Goal: Transaction & Acquisition: Purchase product/service

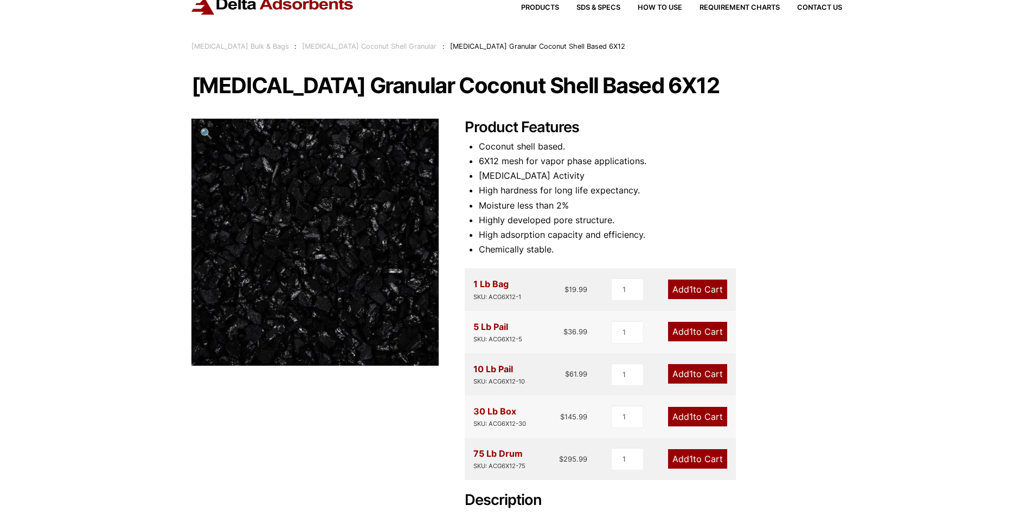
scroll to position [163, 0]
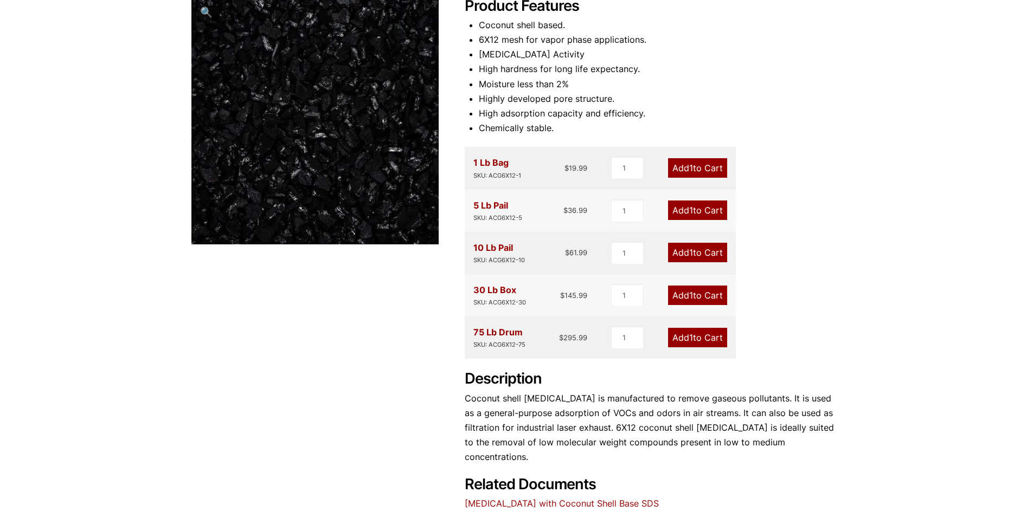
click at [701, 253] on link "Add 1 to Cart" at bounding box center [697, 253] width 59 height 20
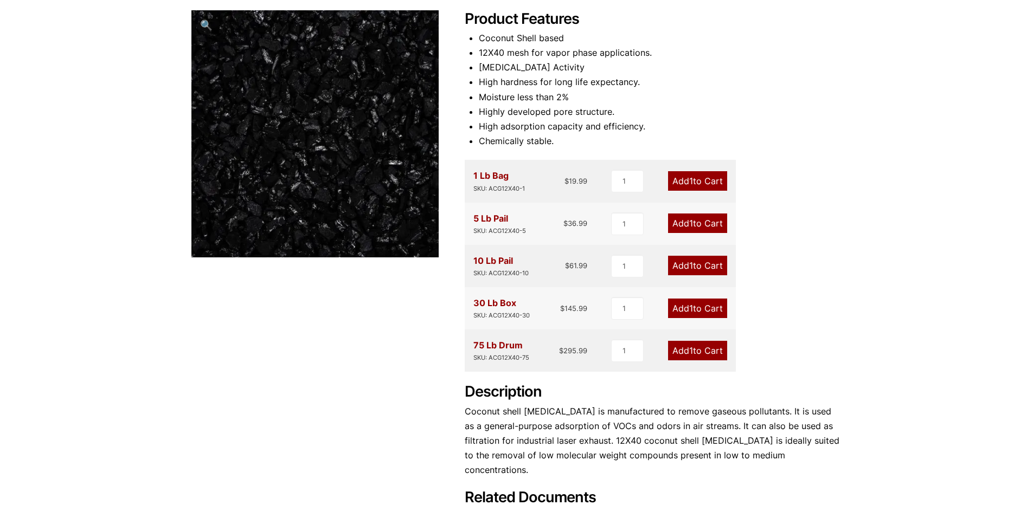
scroll to position [163, 0]
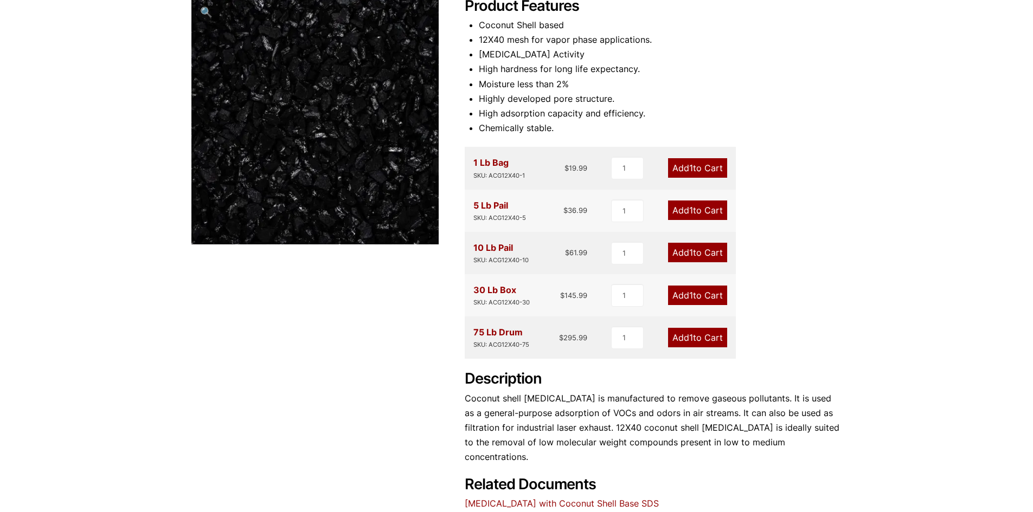
click at [690, 252] on span "1" at bounding box center [691, 252] width 4 height 11
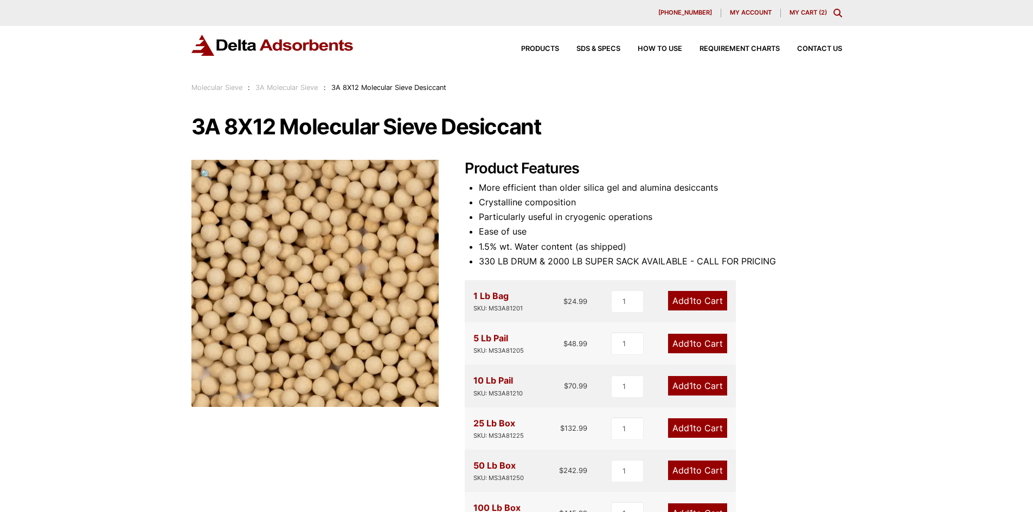
click at [705, 429] on link "Add 1 to Cart" at bounding box center [697, 428] width 59 height 20
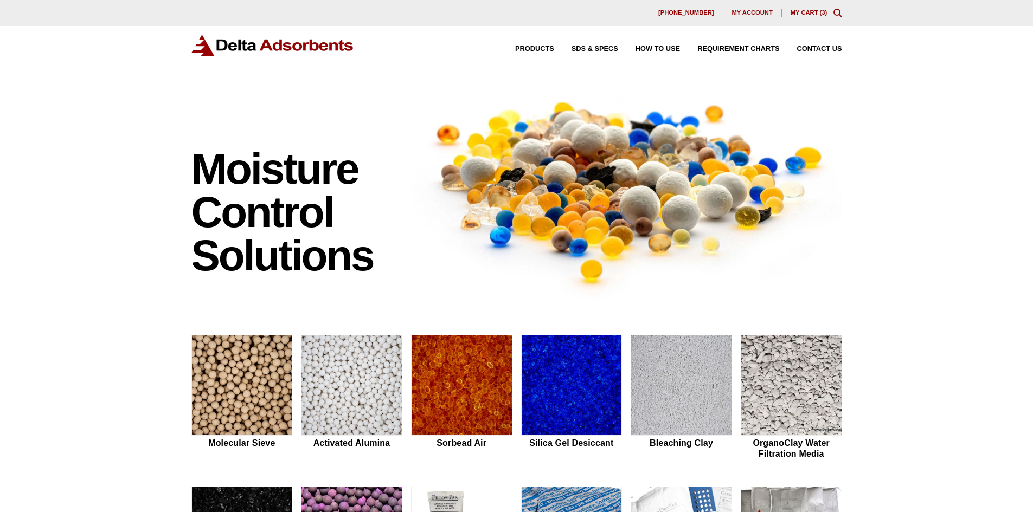
click at [798, 14] on link "My Cart ( 3 )" at bounding box center [808, 12] width 37 height 7
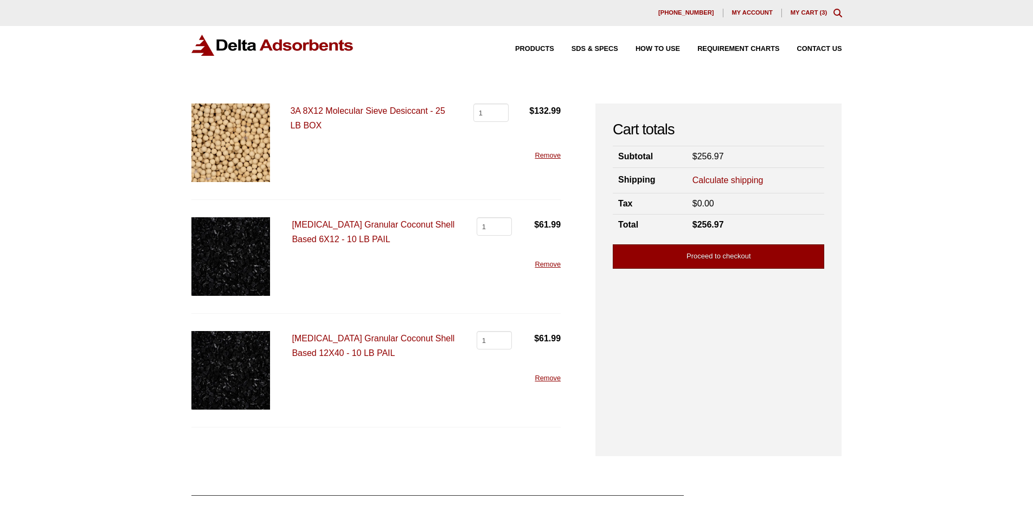
click at [747, 257] on link "Proceed to checkout" at bounding box center [718, 256] width 211 height 24
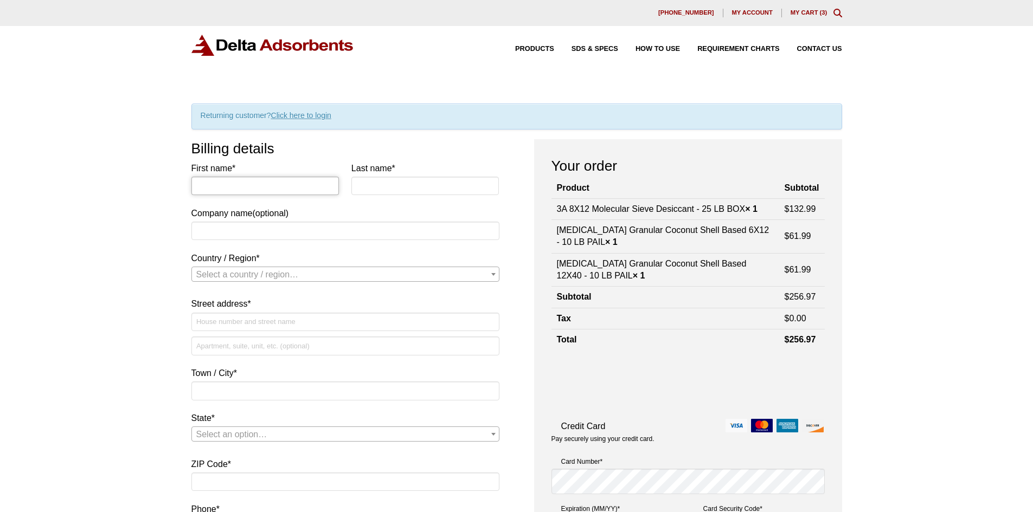
click at [247, 185] on input "First name *" at bounding box center [265, 186] width 148 height 18
type input "sarah"
type input "dewald"
type input "WATT FUEL CELL CORP"
select select "US"
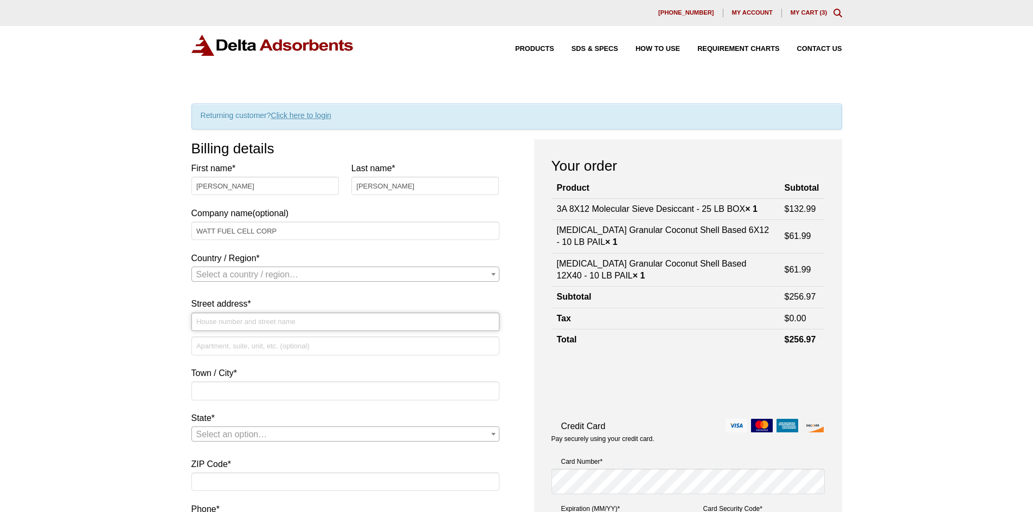
type input "402 E MAIN ST STE 800"
type input "MOUNT PLEASANT"
type input "15666"
select select "US"
select select "PA"
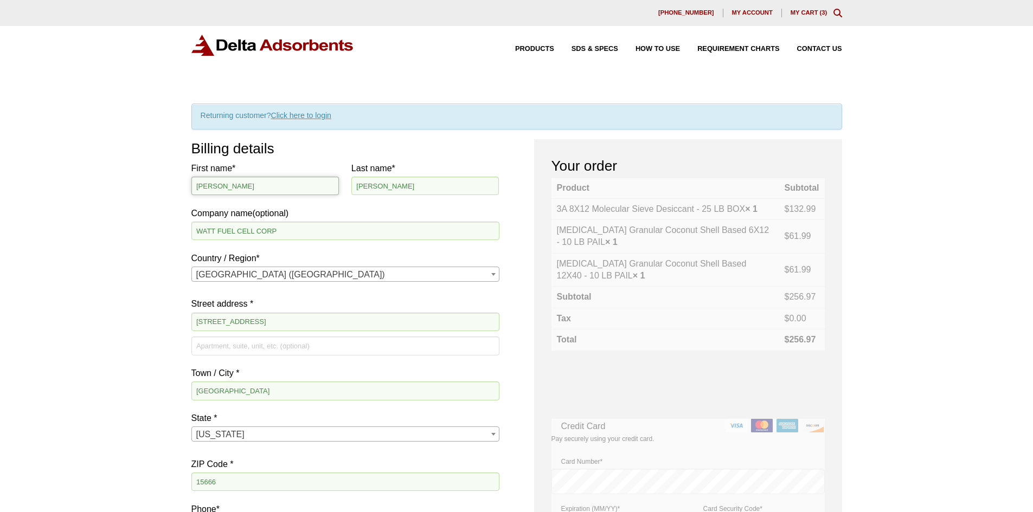
drag, startPoint x: 195, startPoint y: 186, endPoint x: 220, endPoint y: 207, distance: 32.7
click at [195, 186] on input "sarah" at bounding box center [265, 186] width 148 height 18
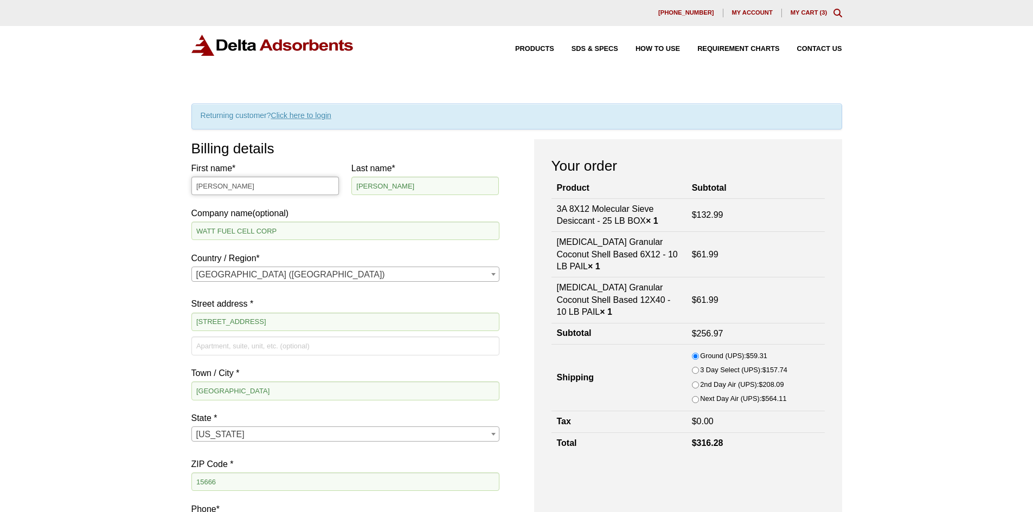
type input "Sarah"
type input "Dewald"
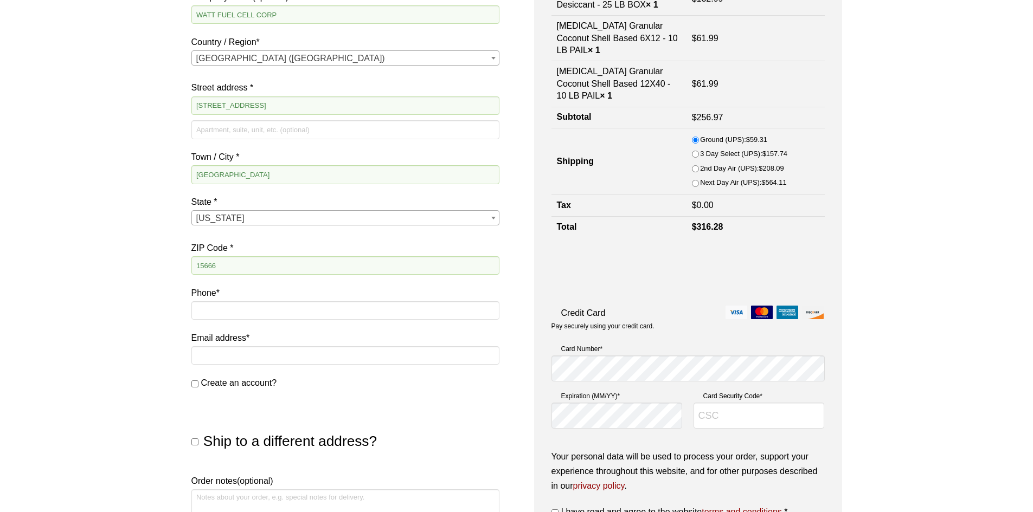
scroll to position [217, 0]
click at [215, 314] on input "Phone *" at bounding box center [345, 310] width 308 height 18
type input "7245479170"
type input "STE 800"
type input "[PERSON_NAME][EMAIL_ADDRESS][PERSON_NAME][DOMAIN_NAME]"
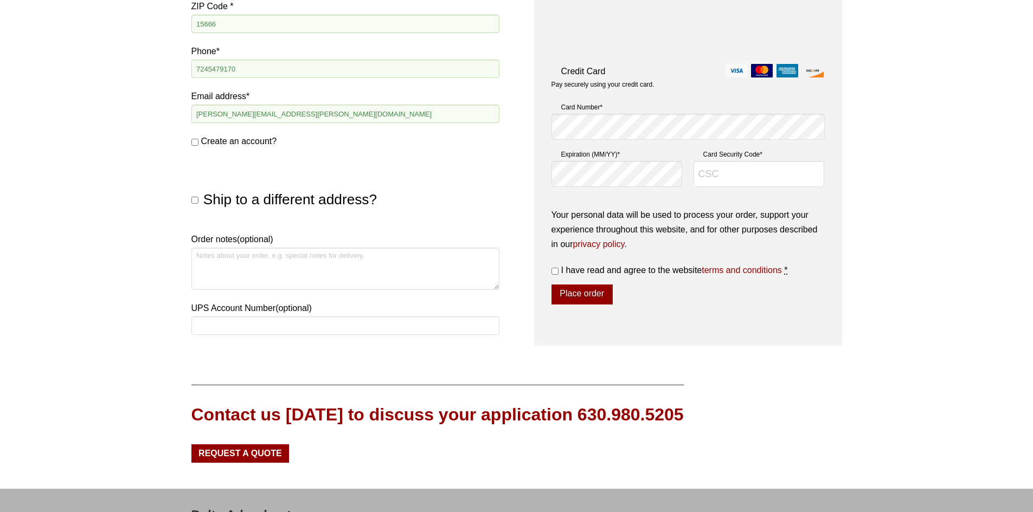
scroll to position [488, 0]
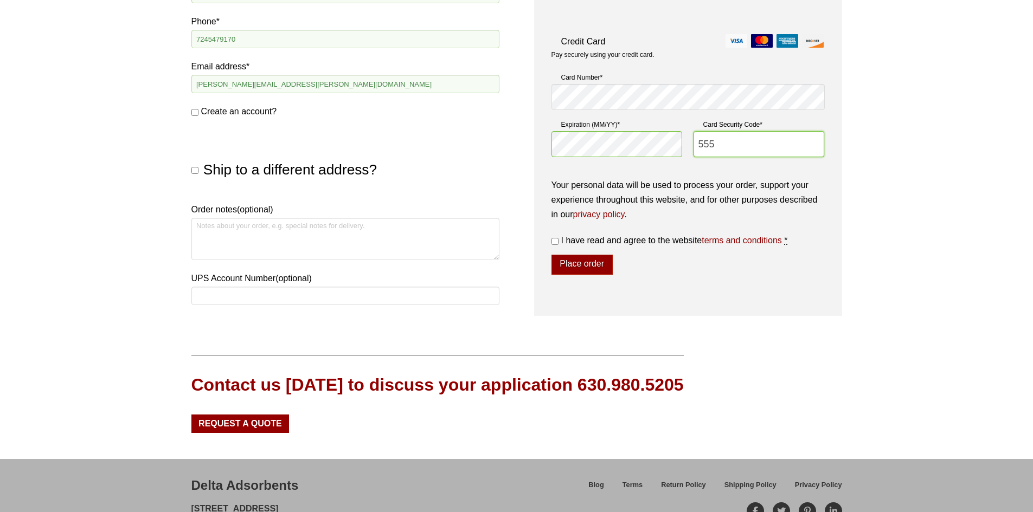
type input "555"
click at [555, 241] on input "I have read and agree to the website terms and conditions *" at bounding box center [554, 241] width 7 height 7
checkbox input "true"
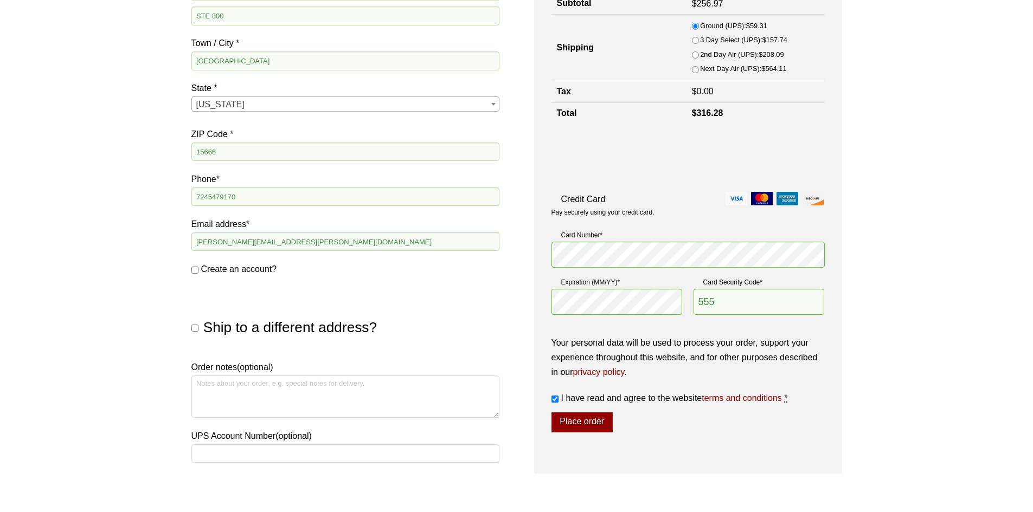
scroll to position [390, 0]
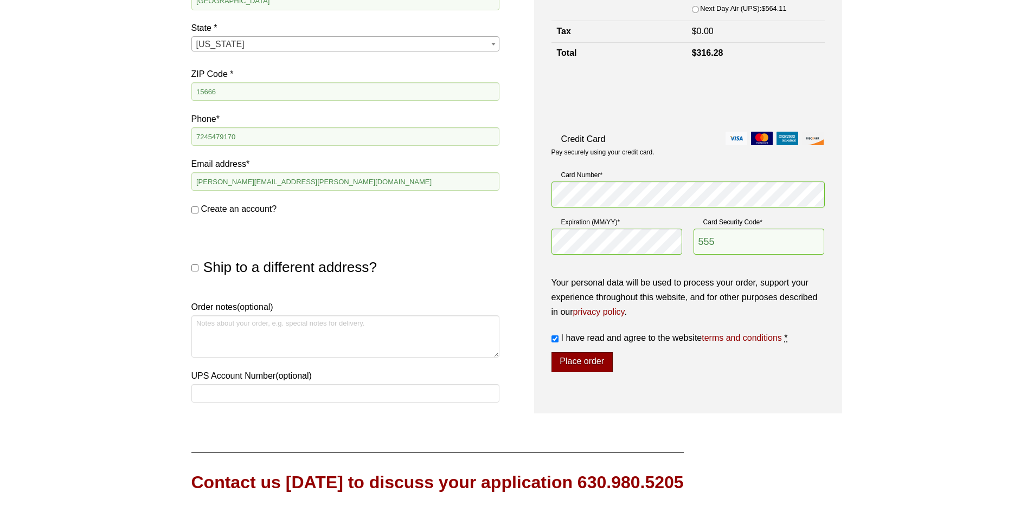
click at [592, 358] on button "Place order" at bounding box center [581, 362] width 61 height 21
